Goal: Information Seeking & Learning: Learn about a topic

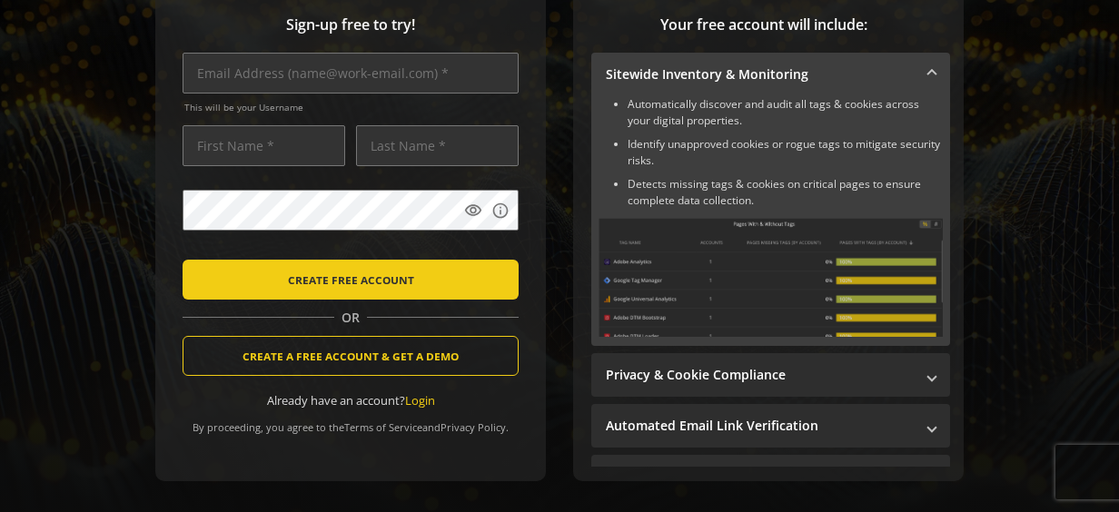
scroll to position [336, 0]
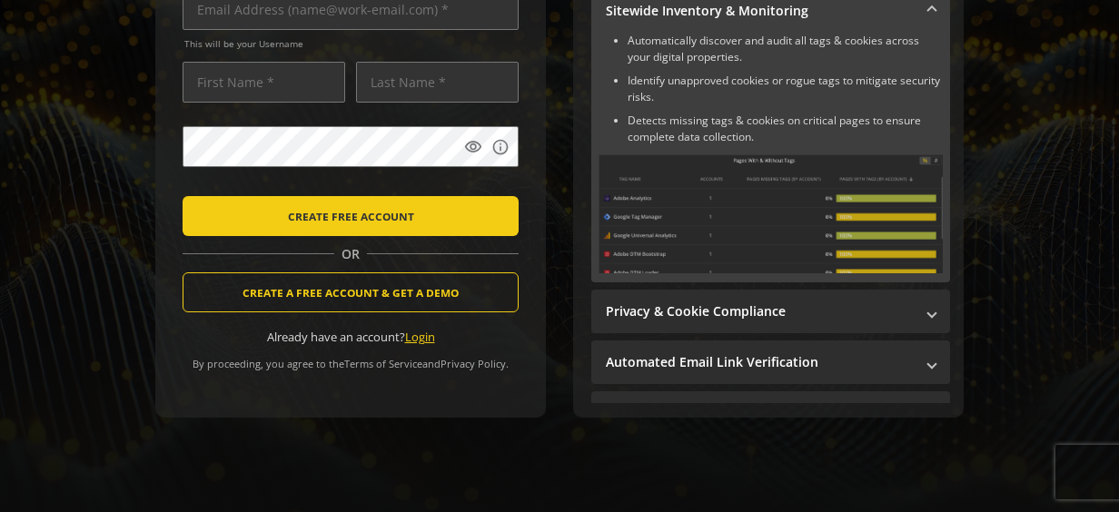
click at [419, 329] on link "Login" at bounding box center [420, 337] width 30 height 16
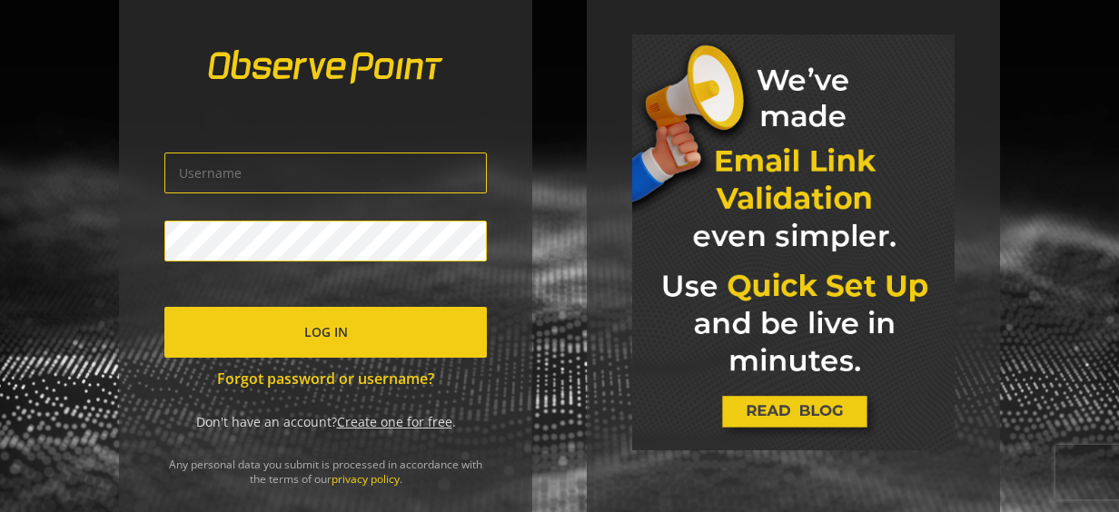
click at [422, 180] on input "text" at bounding box center [325, 173] width 322 height 41
type input "[PERSON_NAME][EMAIL_ADDRESS][PERSON_NAME][DOMAIN_NAME]"
click button "Log In" at bounding box center [325, 332] width 322 height 51
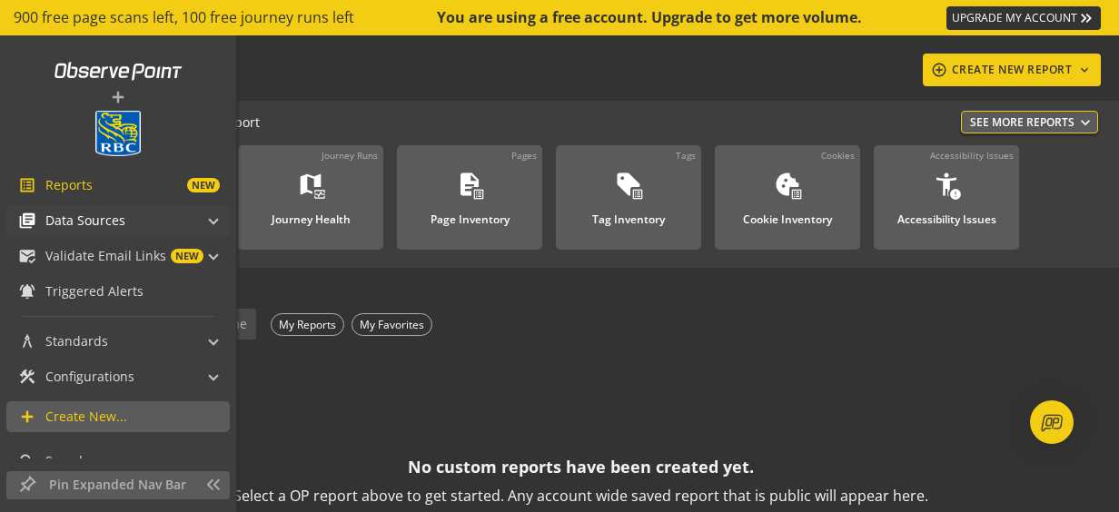
click at [210, 216] on span at bounding box center [213, 218] width 7 height 19
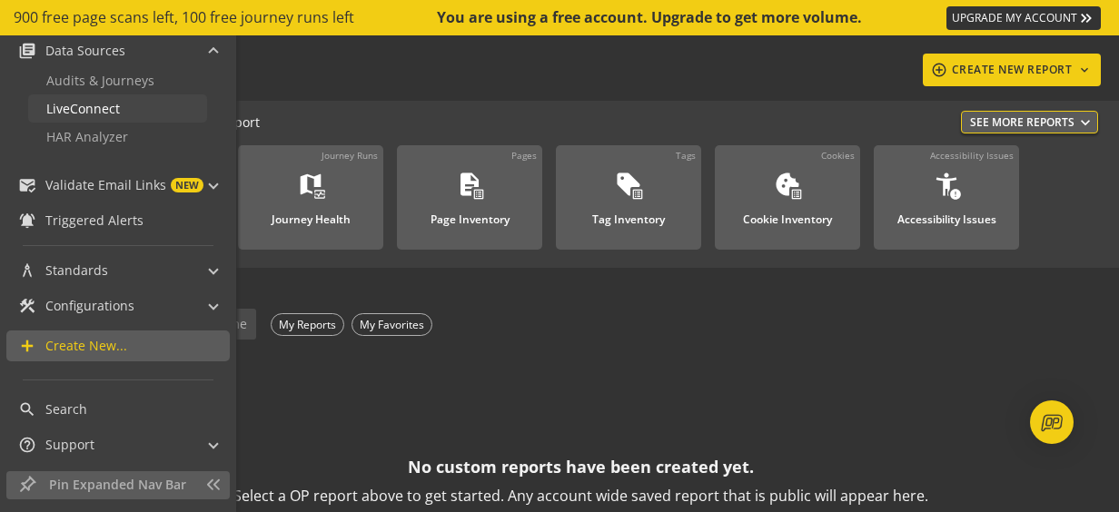
scroll to position [79, 0]
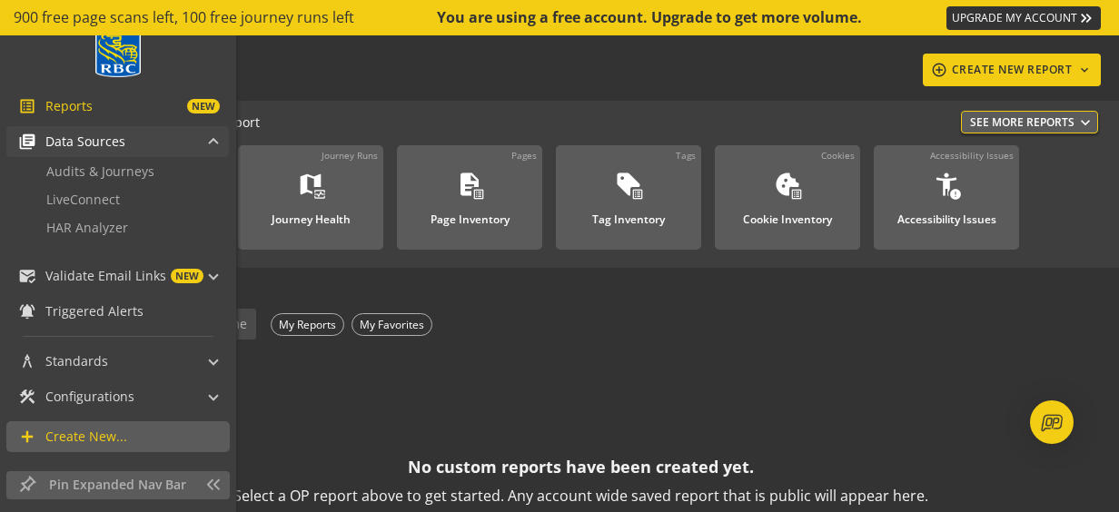
click at [87, 139] on span "Data Sources" at bounding box center [85, 142] width 80 height 18
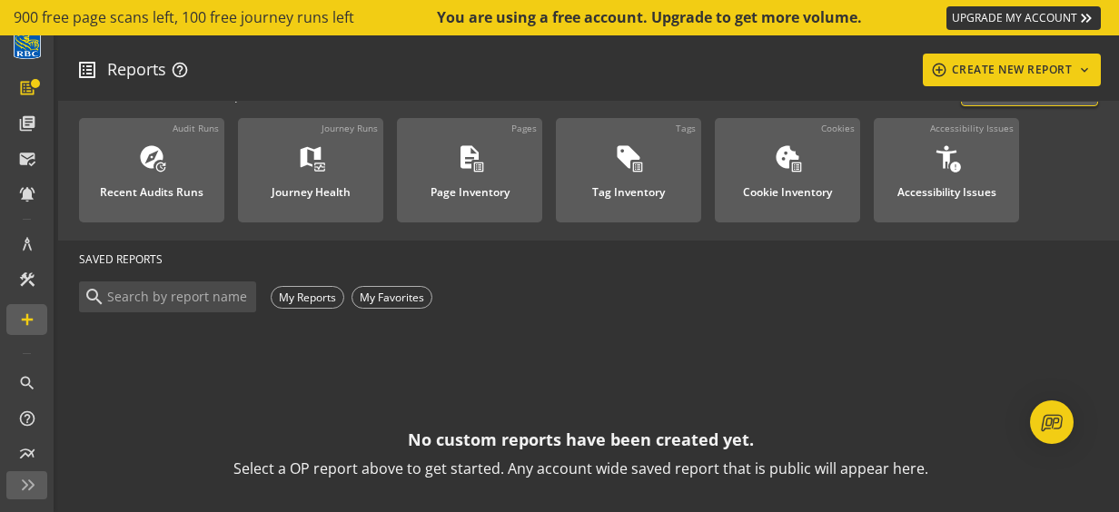
scroll to position [0, 0]
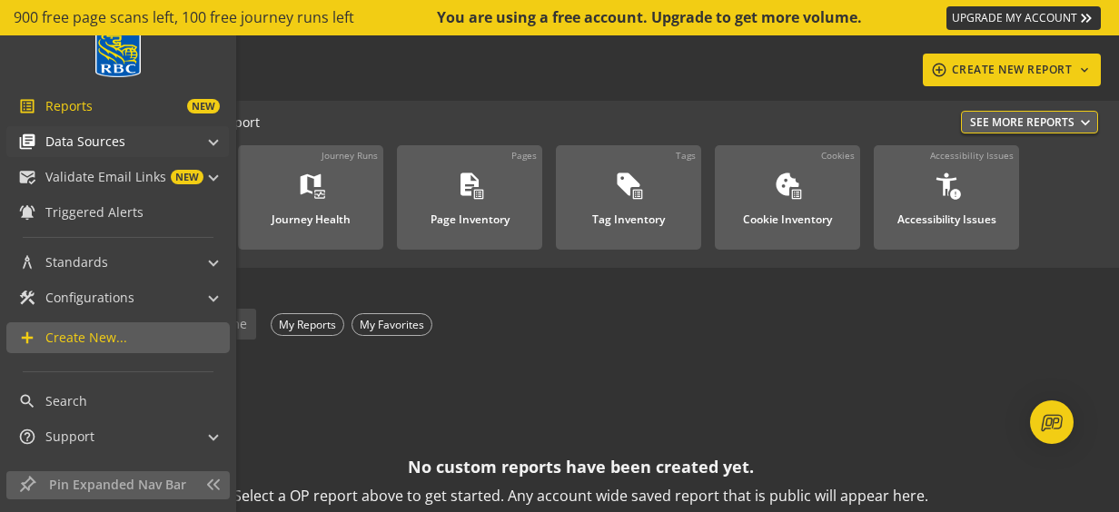
click at [210, 137] on span at bounding box center [213, 139] width 7 height 19
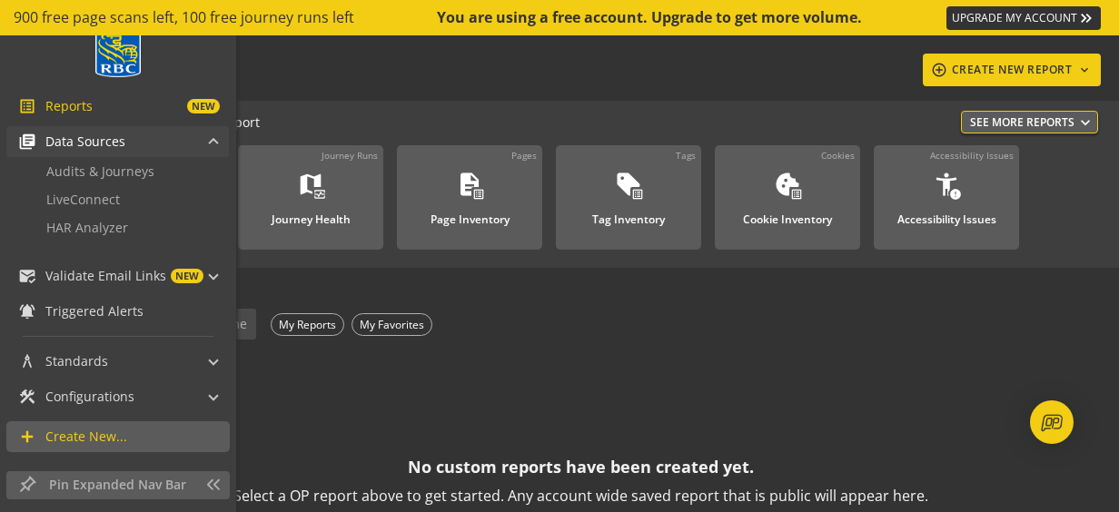
scroll to position [170, 0]
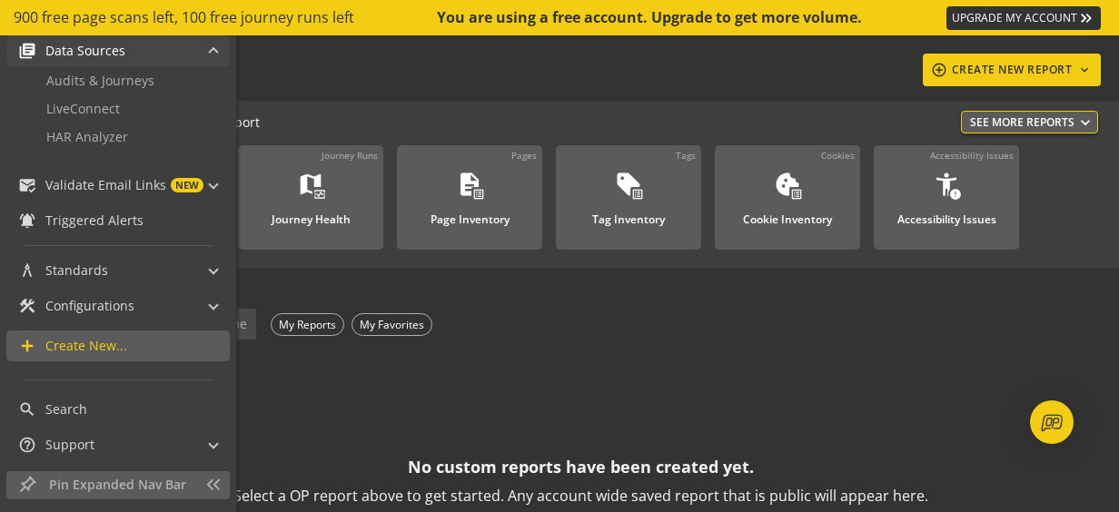
click at [36, 53] on span "library_books" at bounding box center [31, 51] width 27 height 18
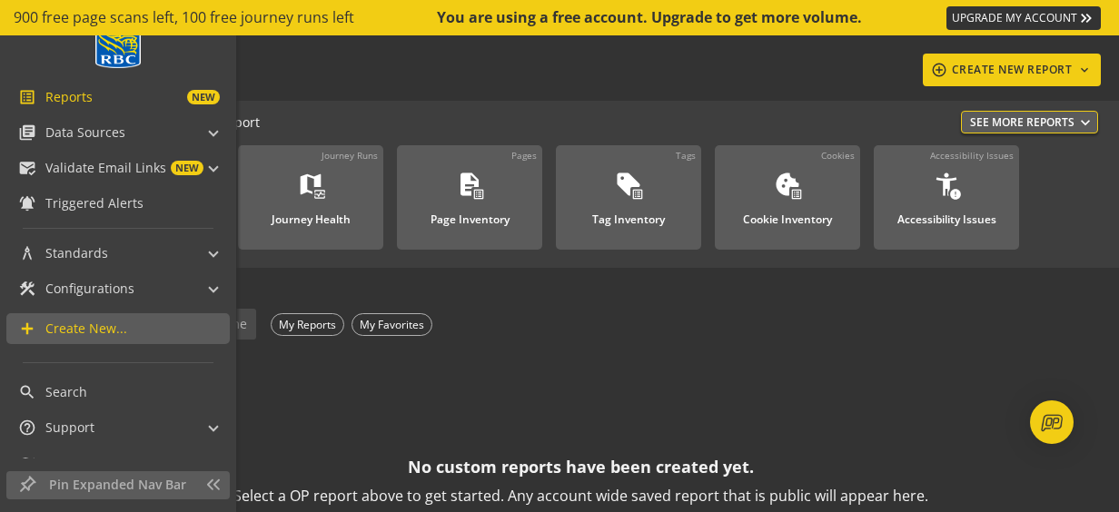
scroll to position [183, 0]
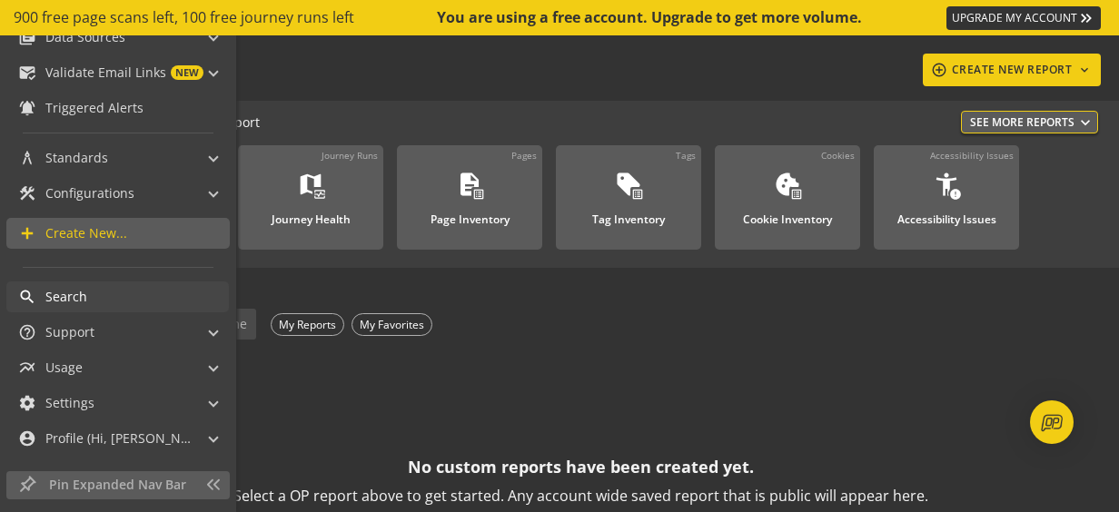
click at [64, 300] on span "Search" at bounding box center [66, 297] width 42 height 18
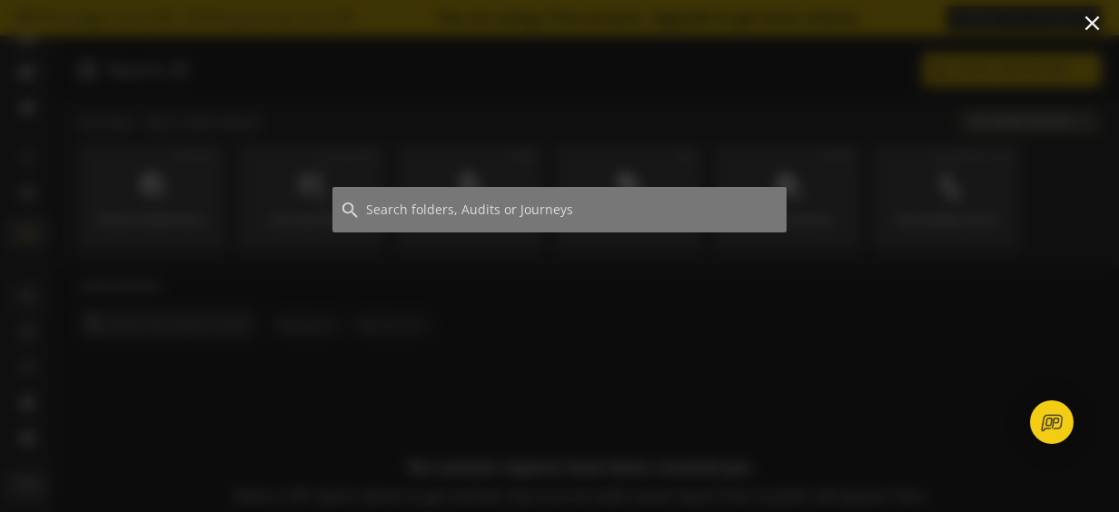
scroll to position [165, 0]
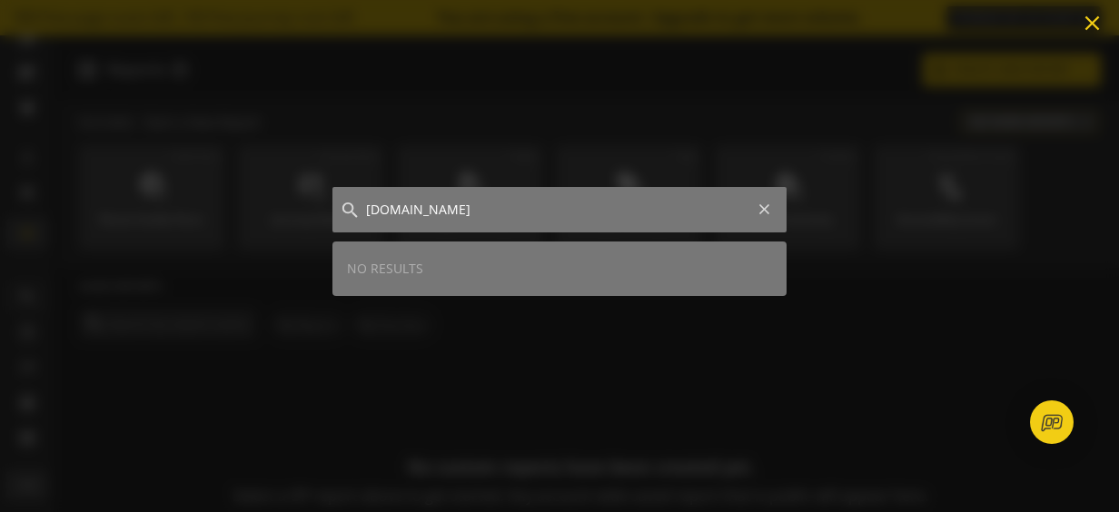
type input "[DOMAIN_NAME]"
click at [1095, 25] on mat-icon "close" at bounding box center [1092, 23] width 25 height 25
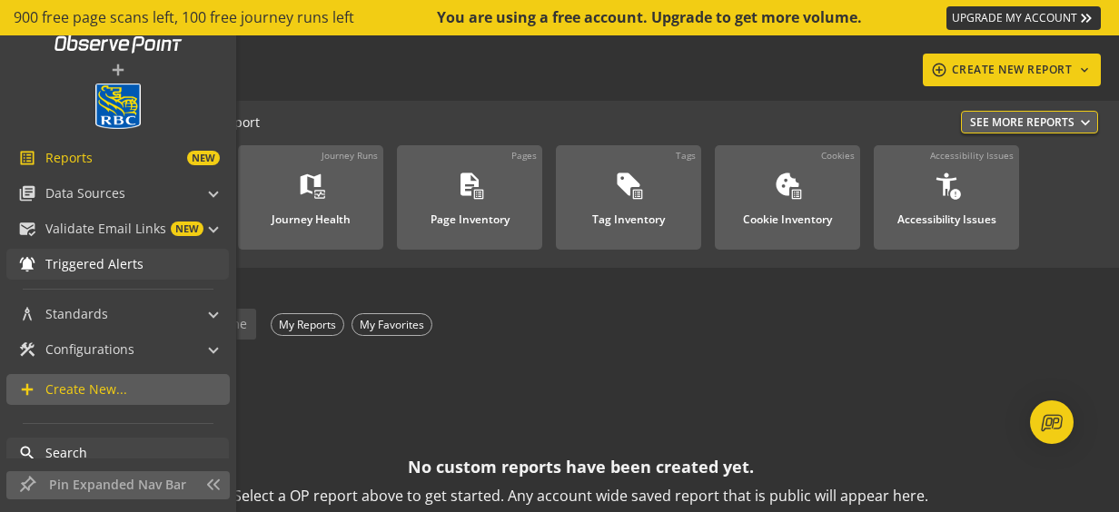
scroll to position [2, 0]
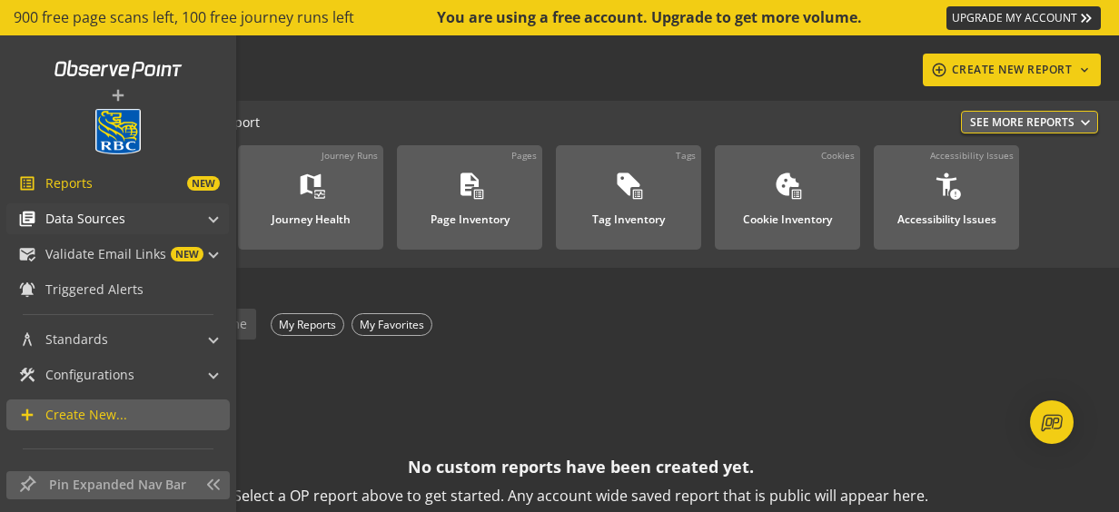
click at [212, 214] on mat-expansion-panel-header "library_books Data Sources" at bounding box center [117, 218] width 222 height 31
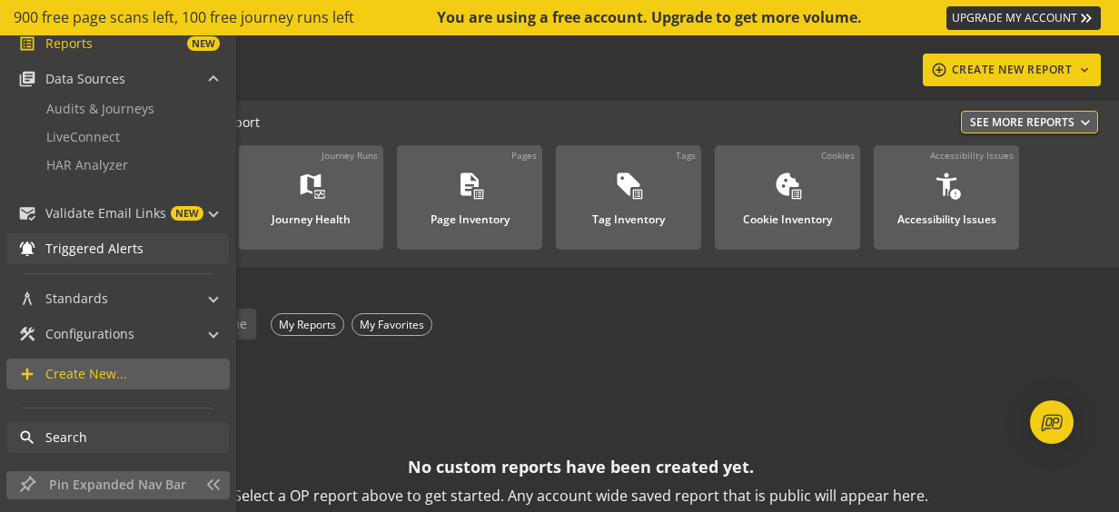
scroll to position [170, 0]
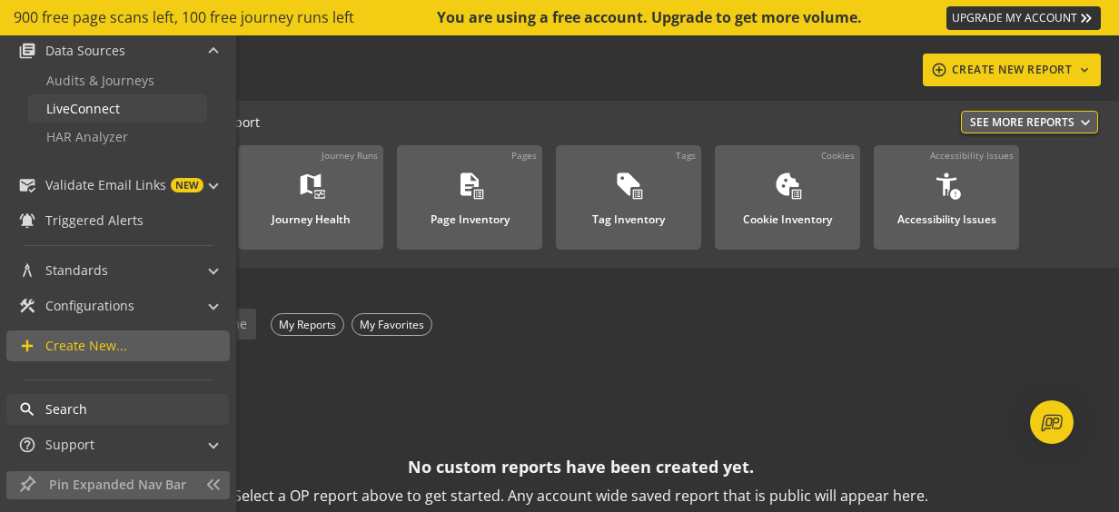
click at [104, 109] on span "LiveConnect" at bounding box center [83, 108] width 74 height 17
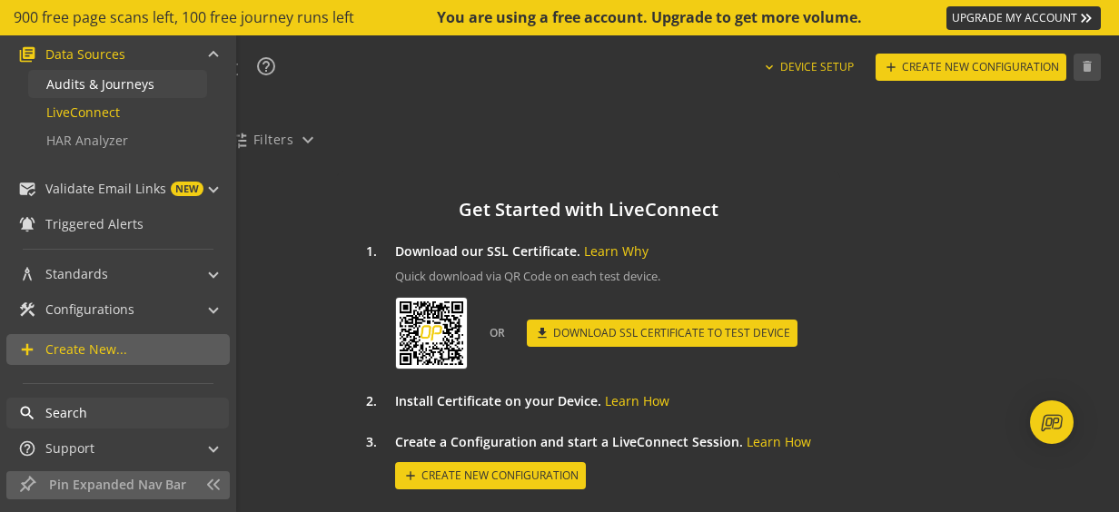
scroll to position [169, 0]
click at [82, 76] on span "Audits & Journeys" at bounding box center [100, 81] width 108 height 17
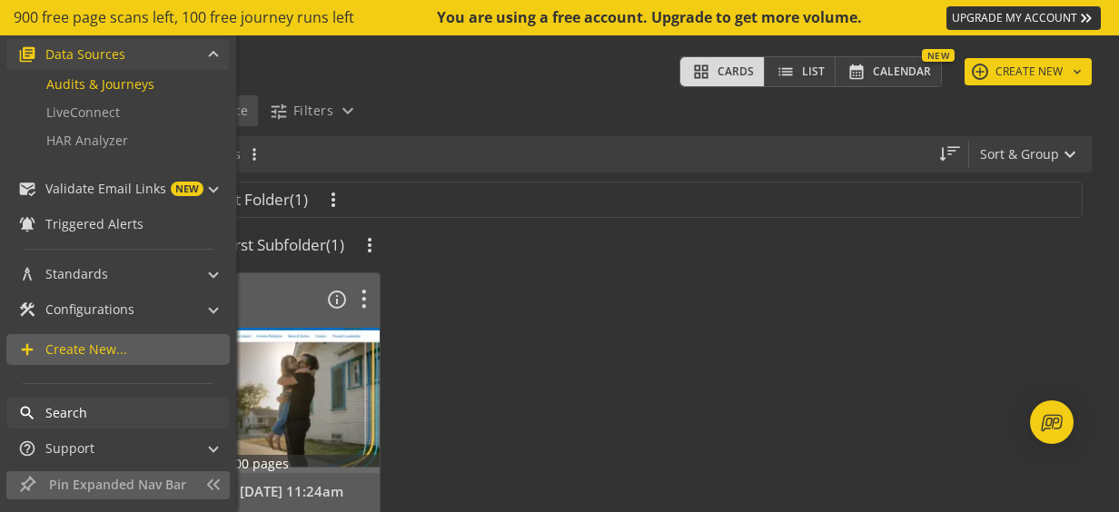
scroll to position [169, 0]
click at [89, 140] on span "HAR Analyzer" at bounding box center [87, 137] width 82 height 17
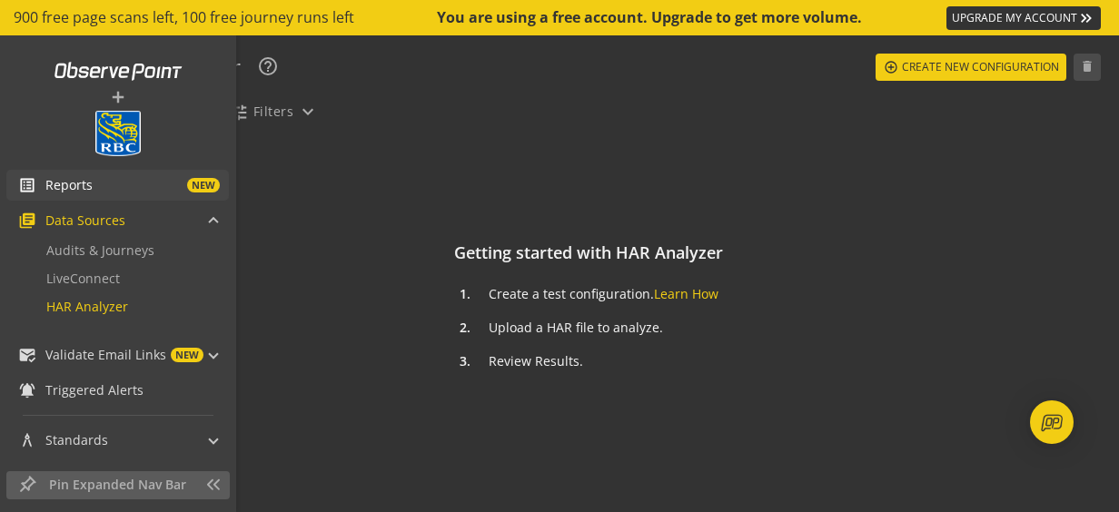
click at [67, 186] on span "Reports" at bounding box center [68, 185] width 47 height 18
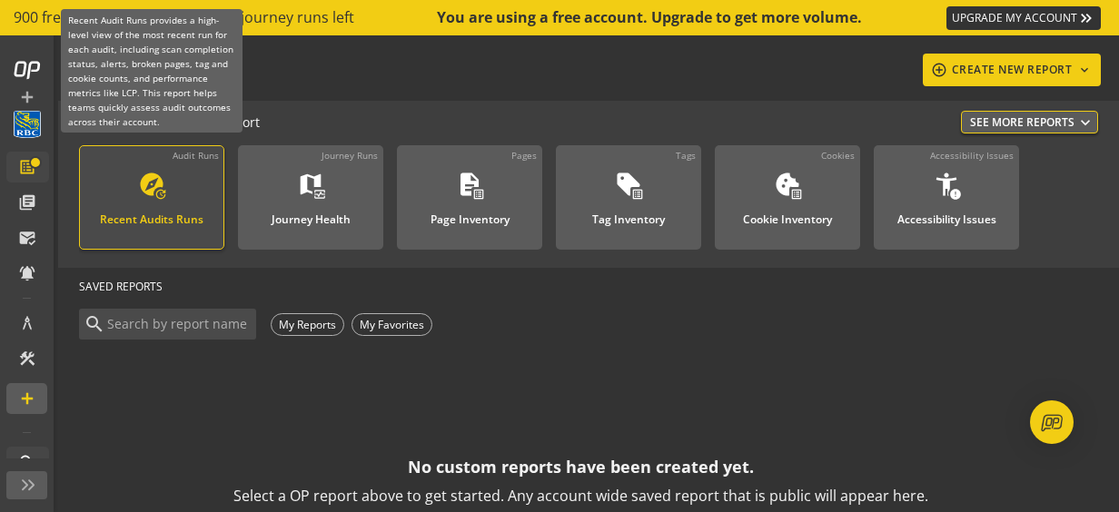
click at [181, 213] on div "Recent Audits Runs" at bounding box center [152, 214] width 104 height 24
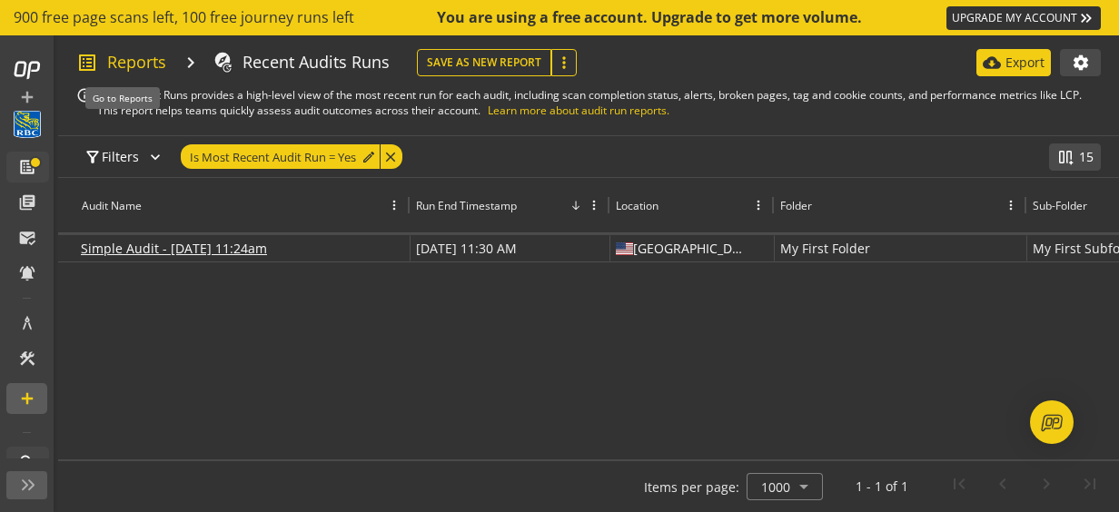
click at [160, 65] on span "Reports" at bounding box center [136, 63] width 59 height 24
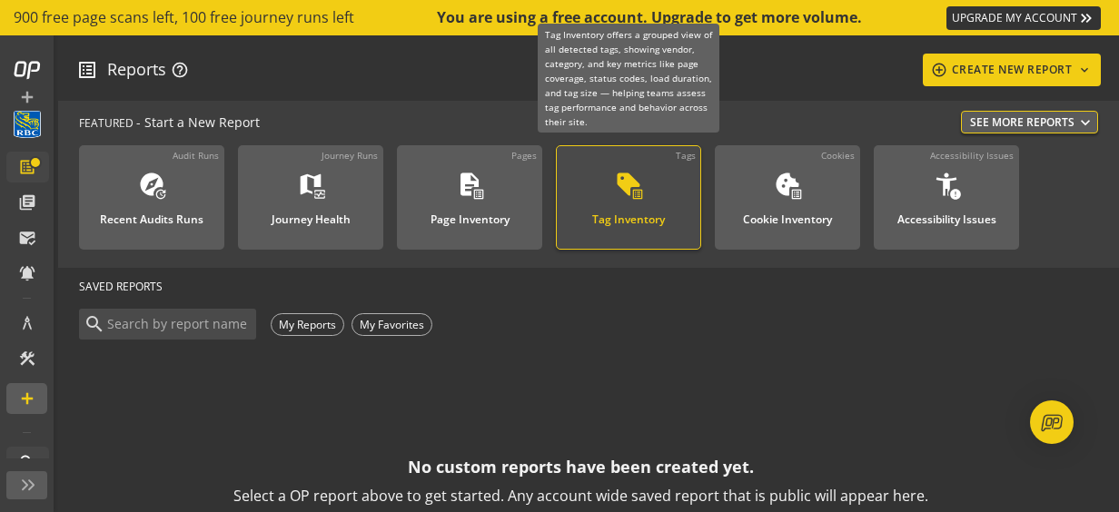
click at [617, 216] on div "Tag Inventory" at bounding box center [628, 214] width 73 height 24
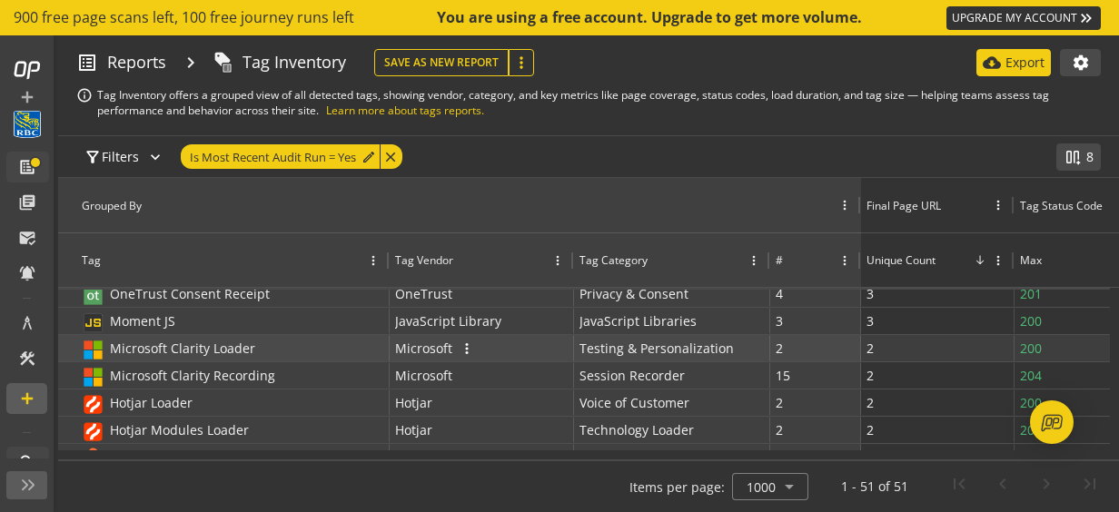
scroll to position [1226, 0]
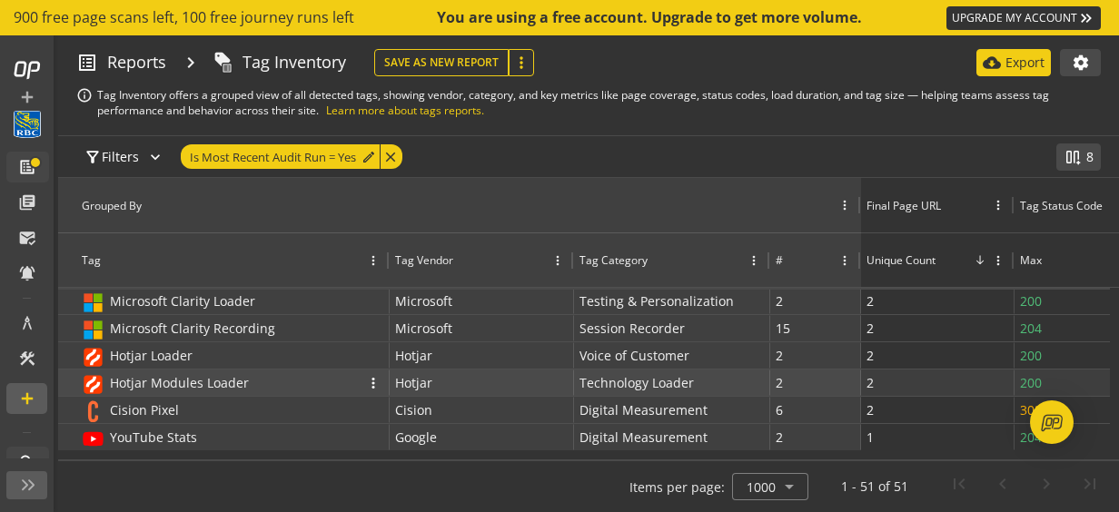
click at [332, 392] on div "Hotjar Modules Loader" at bounding box center [220, 383] width 278 height 27
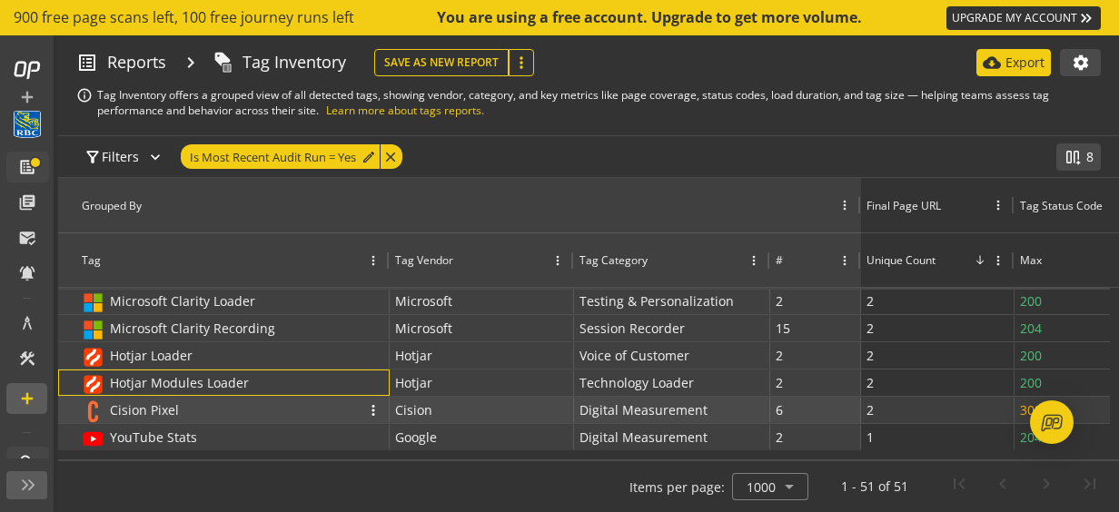
click at [232, 409] on div "Cision Pixel" at bounding box center [220, 410] width 278 height 27
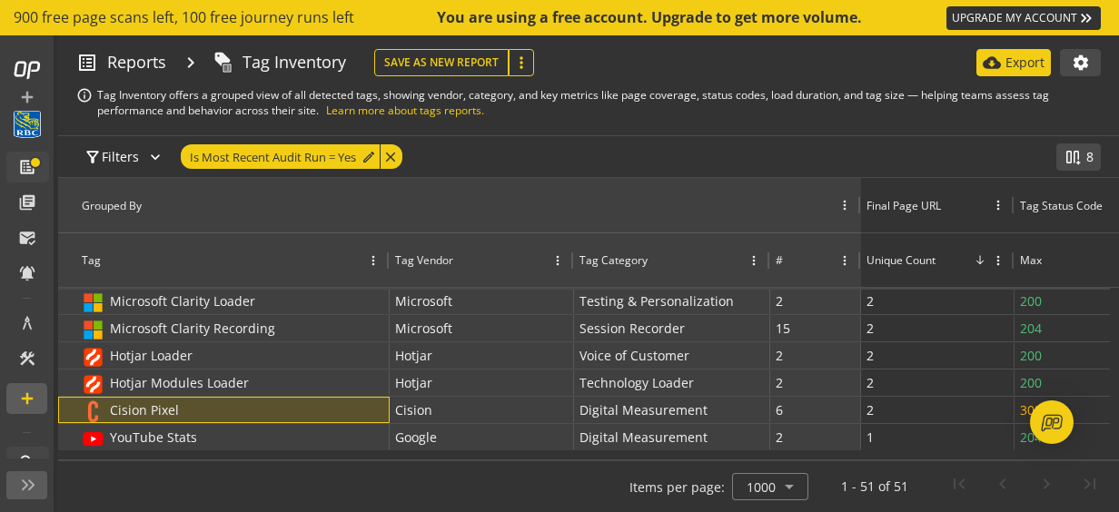
click at [637, 174] on div "filter_alt Filters expand_more Is Most Recent Audit Run = Yes edit close" at bounding box center [549, 156] width 946 height 41
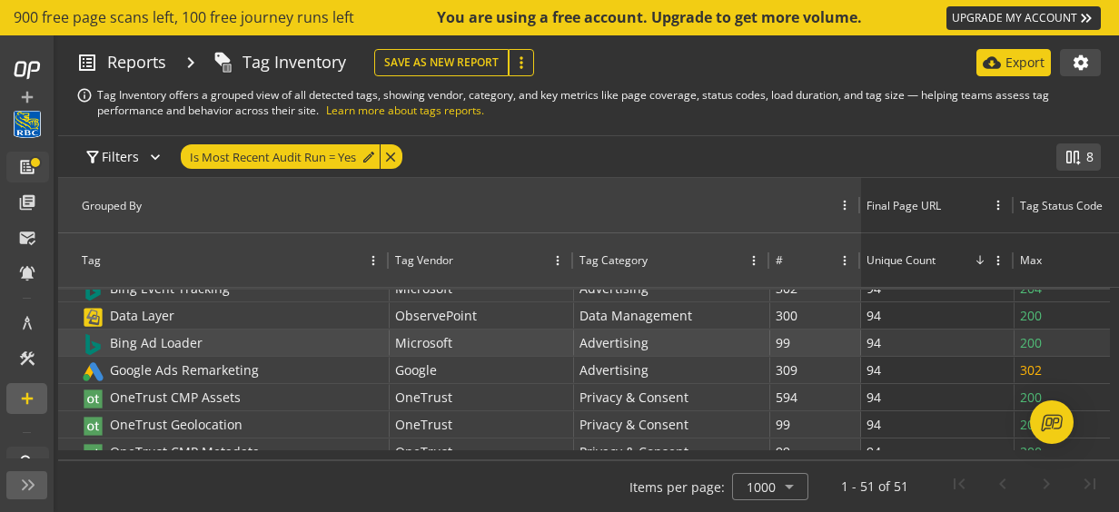
scroll to position [0, 0]
